Goal: Navigation & Orientation: Find specific page/section

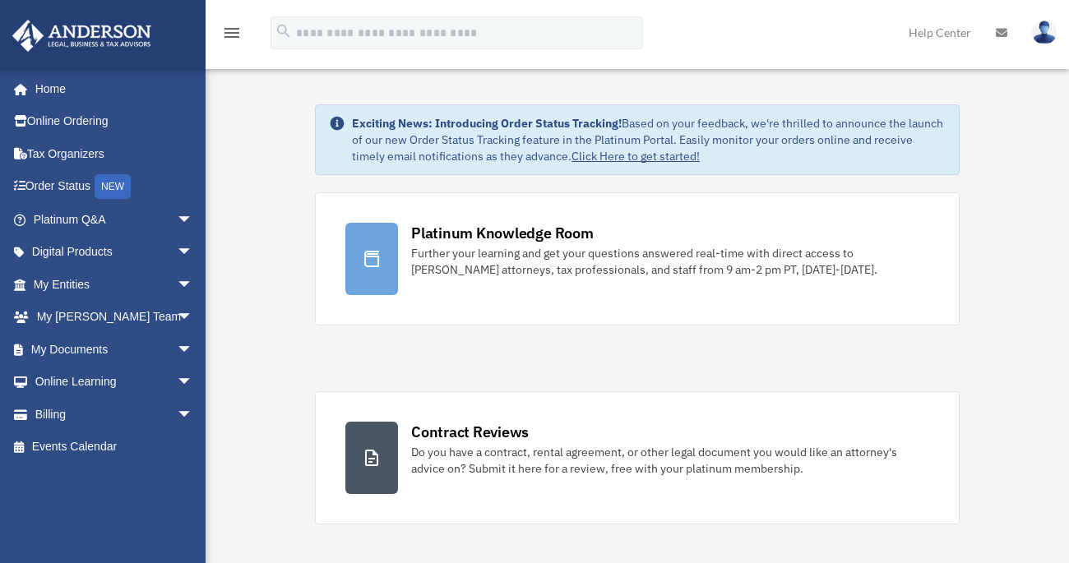
click at [77, 215] on link "Platinum Q&A arrow_drop_down" at bounding box center [115, 219] width 206 height 33
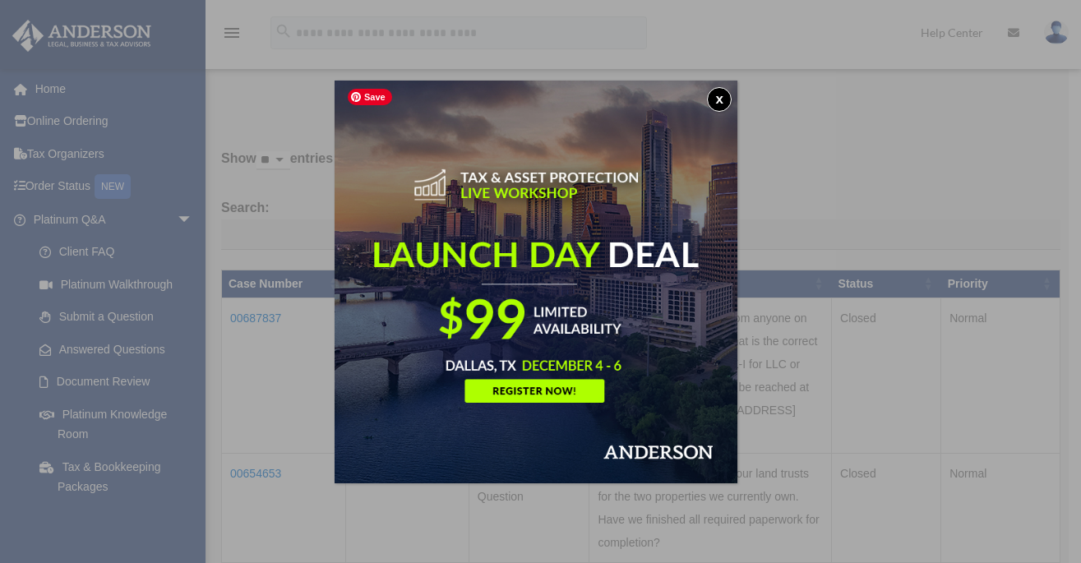
click at [586, 234] on img at bounding box center [536, 282] width 403 height 403
click at [728, 93] on button "x" at bounding box center [719, 99] width 25 height 25
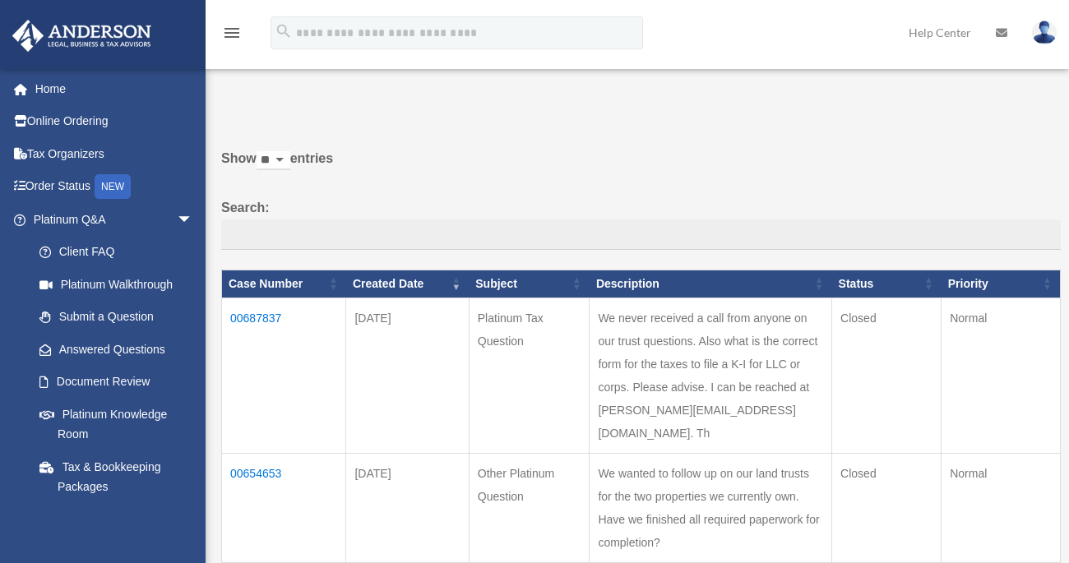
click at [999, 29] on icon at bounding box center [1001, 33] width 12 height 12
click at [1002, 31] on icon at bounding box center [1001, 33] width 12 height 12
click at [944, 34] on link "Help Center" at bounding box center [939, 32] width 87 height 65
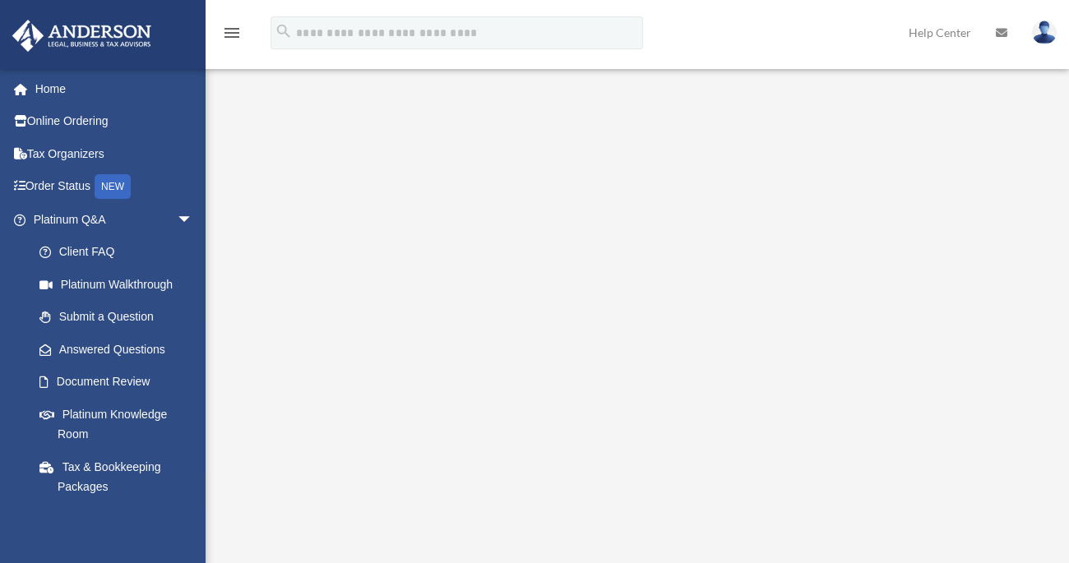
scroll to position [110, 0]
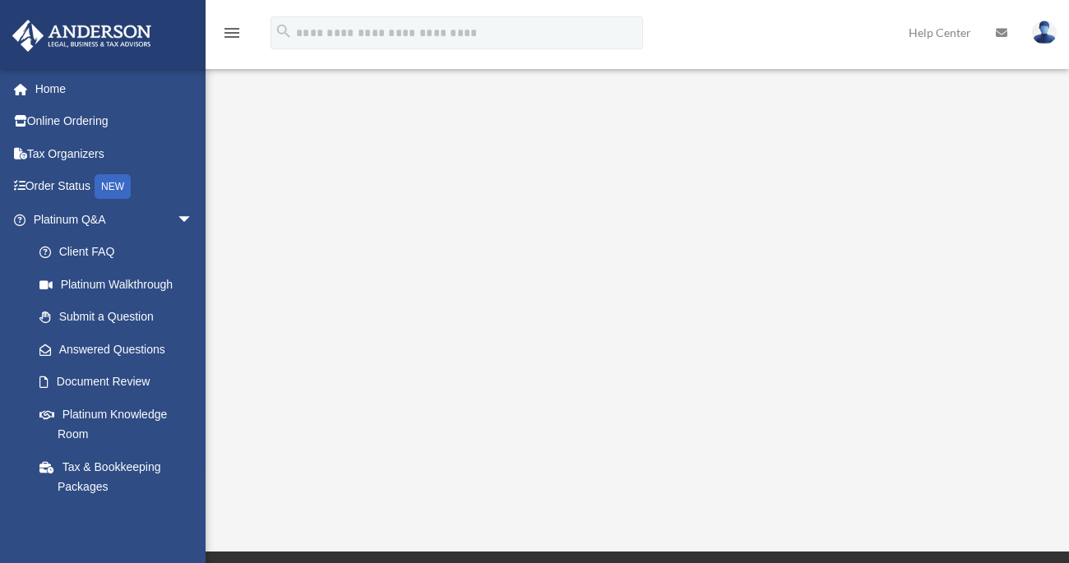
click at [58, 154] on link "Tax Organizers" at bounding box center [115, 153] width 206 height 33
